Goal: Check status: Check status

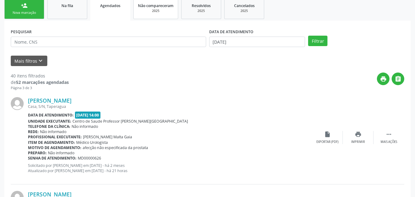
click at [157, 9] on div "2025" at bounding box center [156, 11] width 36 height 5
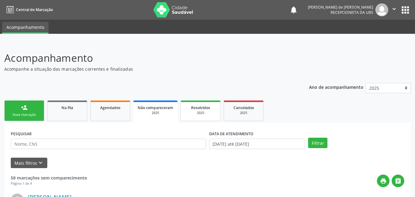
click at [206, 114] on div "2025" at bounding box center [200, 113] width 31 height 5
click at [153, 108] on span "Não compareceram" at bounding box center [156, 107] width 36 height 5
click at [114, 111] on link "Agendados" at bounding box center [110, 110] width 40 height 21
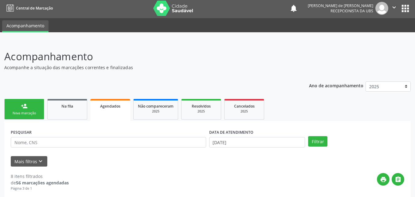
scroll to position [6, 0]
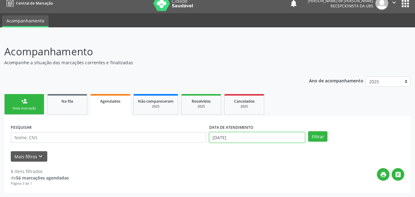
click at [225, 138] on input "[DATE]" at bounding box center [257, 137] width 96 height 10
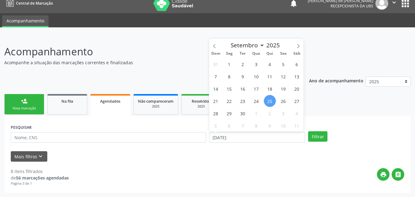
click at [271, 102] on span "25" at bounding box center [270, 101] width 12 height 12
type input "[DATE]"
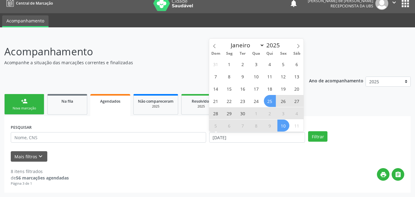
click at [283, 126] on span "10" at bounding box center [283, 126] width 12 height 12
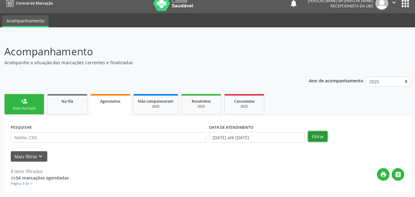
click at [313, 137] on button "Filtrar" at bounding box center [317, 136] width 19 height 10
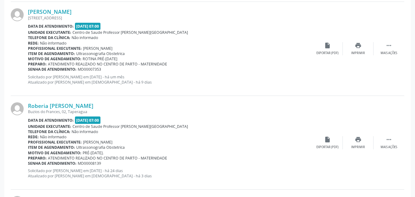
scroll to position [0, 0]
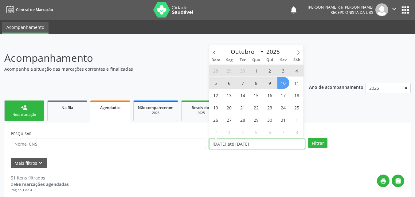
click at [223, 144] on input "[DATE] até [DATE]" at bounding box center [257, 144] width 96 height 10
click at [215, 52] on icon at bounding box center [214, 52] width 4 height 4
select select "8"
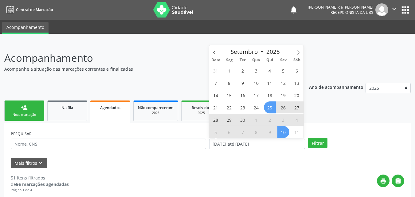
click at [282, 106] on span "26" at bounding box center [283, 107] width 12 height 12
type input "[DATE]"
click at [281, 132] on span "10" at bounding box center [283, 132] width 12 height 12
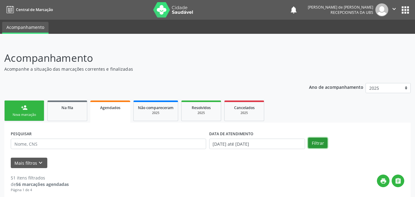
click at [318, 140] on button "Filtrar" at bounding box center [317, 143] width 19 height 10
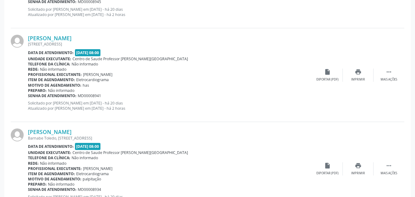
scroll to position [1432, 0]
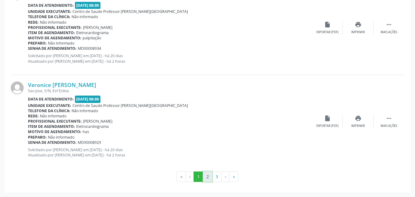
click at [209, 178] on button "2" at bounding box center [208, 176] width 10 height 10
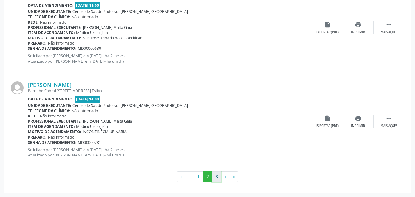
click at [217, 177] on button "3" at bounding box center [217, 176] width 10 height 10
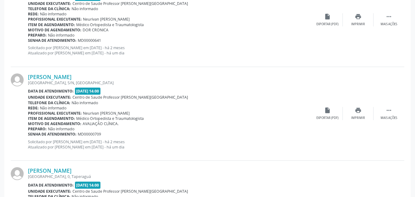
scroll to position [1153, 0]
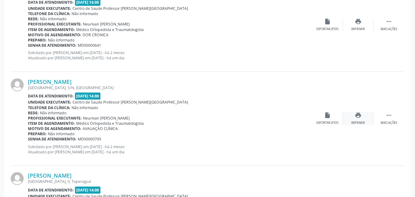
click at [358, 120] on div "print Imprimir" at bounding box center [358, 118] width 31 height 13
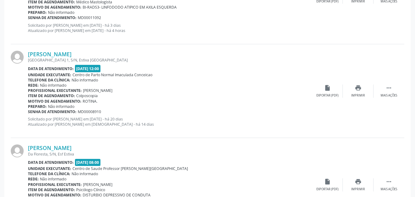
scroll to position [803, 0]
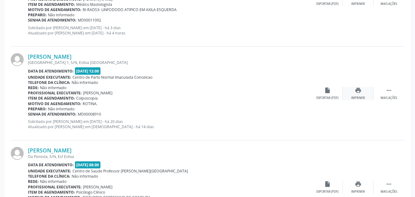
click at [365, 93] on div "print Imprimir" at bounding box center [358, 93] width 31 height 13
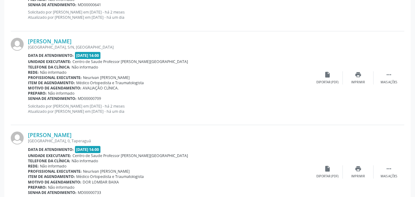
scroll to position [1244, 0]
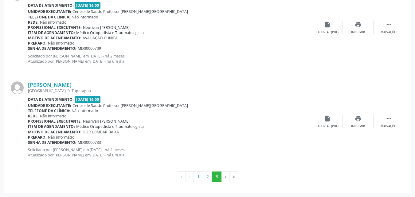
click at [225, 177] on li "›" at bounding box center [226, 176] width 8 height 10
